Goal: Task Accomplishment & Management: Use online tool/utility

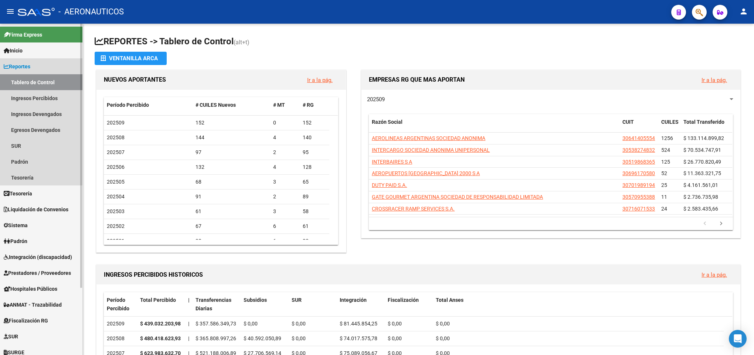
click at [6, 64] on icon at bounding box center [6, 66] width 5 height 5
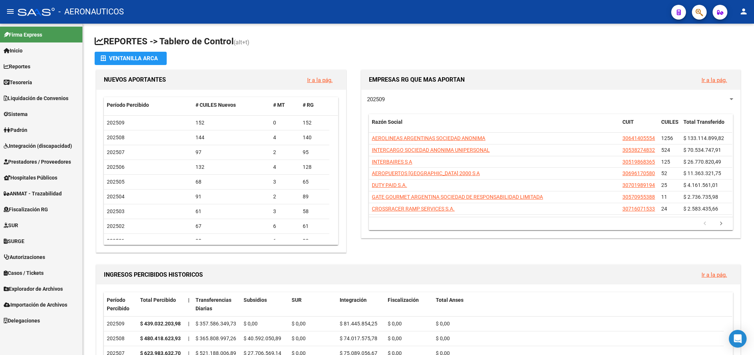
click at [59, 98] on span "Liquidación de Convenios" at bounding box center [36, 98] width 65 height 8
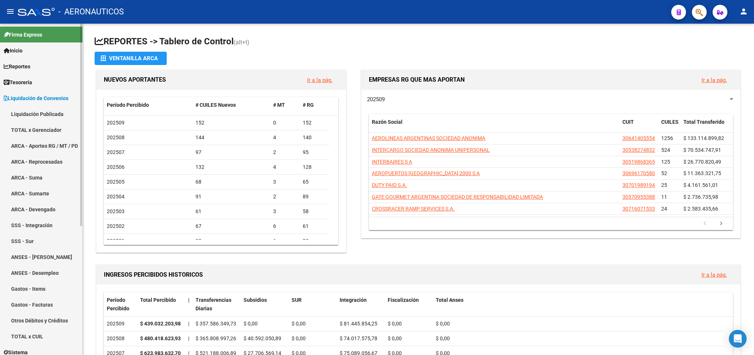
click at [61, 131] on link "TOTAL x Gerenciador" at bounding box center [41, 130] width 82 height 16
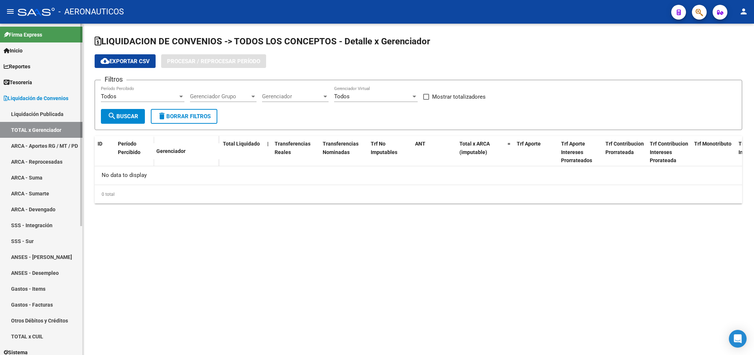
checkbox input "true"
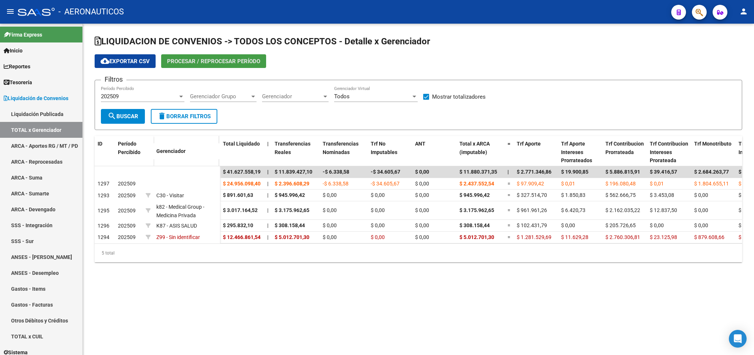
click at [216, 56] on button "Procesar / Reprocesar período" at bounding box center [213, 61] width 105 height 14
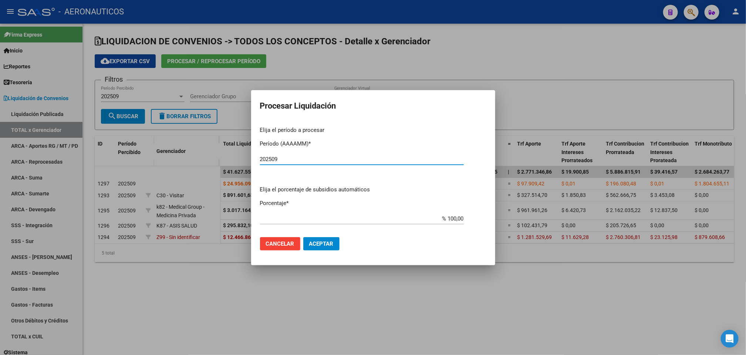
type input "202509"
click at [310, 244] on span "Aceptar" at bounding box center [321, 244] width 24 height 7
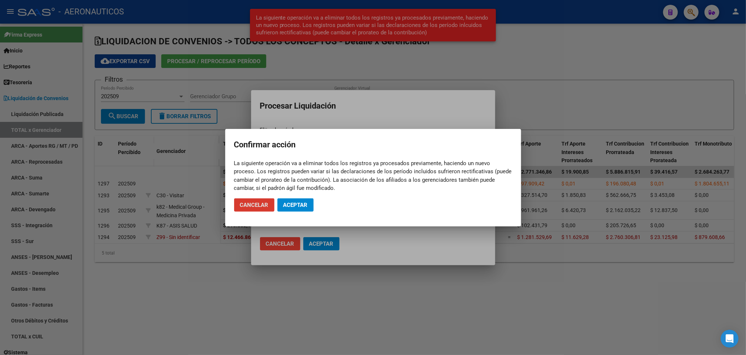
click at [292, 204] on span "Aceptar" at bounding box center [295, 205] width 24 height 7
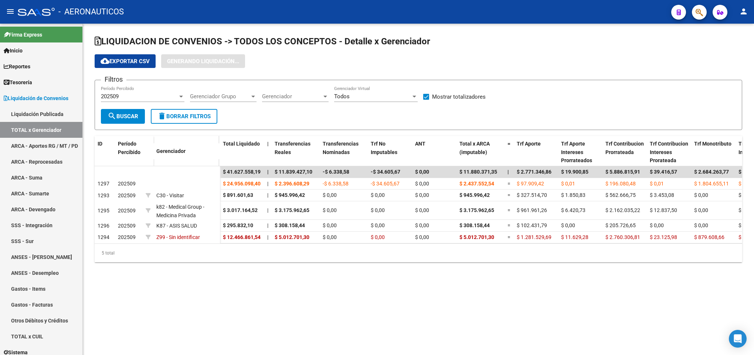
click at [356, 283] on div "LIQUIDACION DE CONVENIOS -> TODOS LOS CONCEPTOS - Detalle x Gerenciador cloud_d…" at bounding box center [418, 155] width 671 height 262
